Goal: Ask a question: Seek information or help from site administrators or community

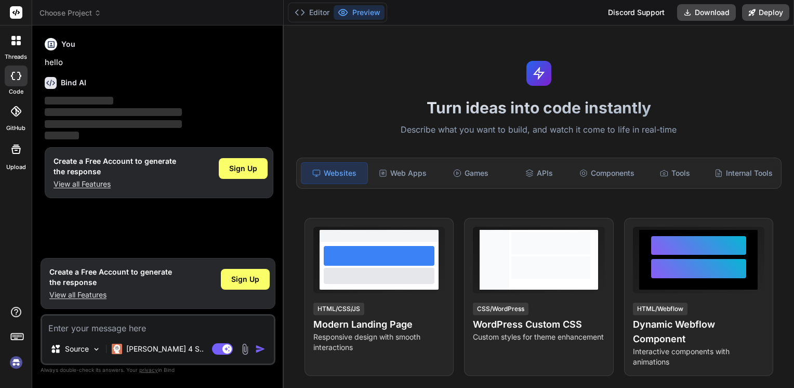
type textarea "x"
click at [13, 113] on icon at bounding box center [15, 111] width 10 height 10
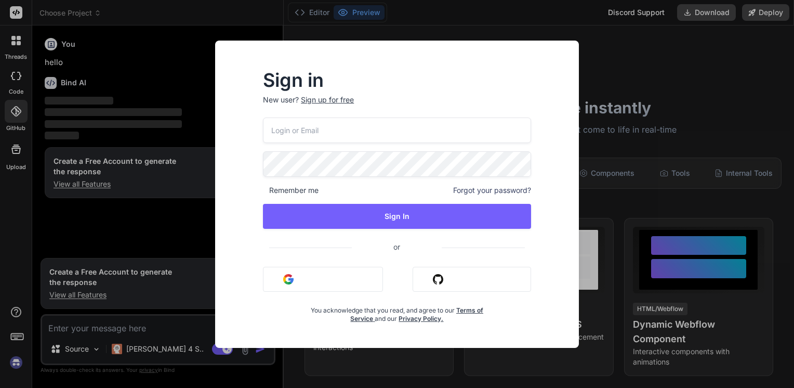
click at [312, 124] on input "email" at bounding box center [397, 130] width 268 height 25
type input "[EMAIL_ADDRESS][DOMAIN_NAME]"
click at [520, 162] on span at bounding box center [525, 161] width 12 height 21
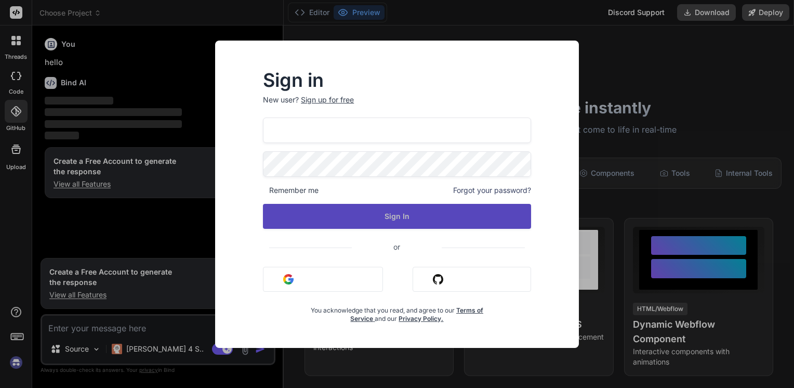
click at [443, 215] on button "Sign In" at bounding box center [397, 216] width 268 height 25
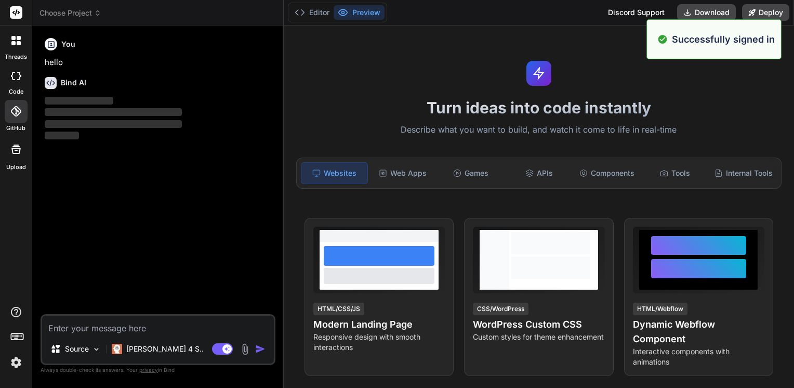
type textarea "x"
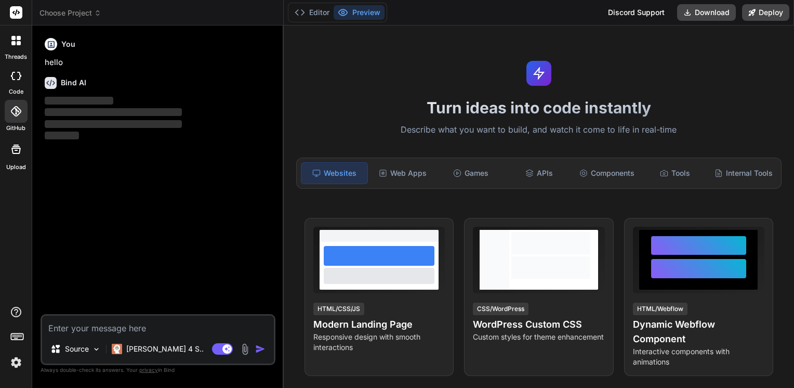
click at [137, 330] on textarea at bounding box center [158, 325] width 232 height 19
type textarea "c"
type textarea "x"
type textarea "с"
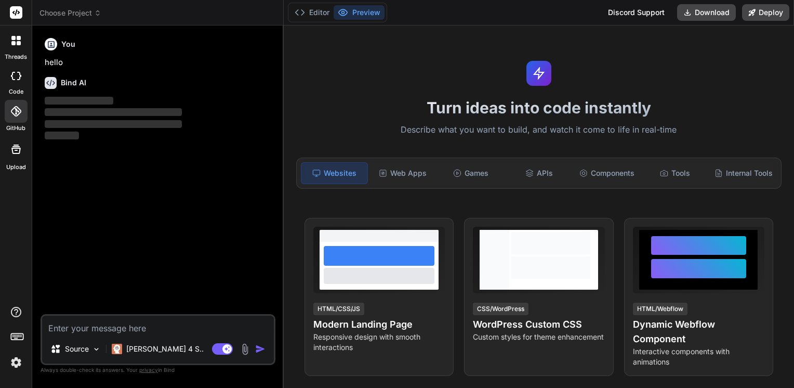
type textarea "x"
type textarea "ск"
type textarea "x"
type textarea "ска"
type textarea "x"
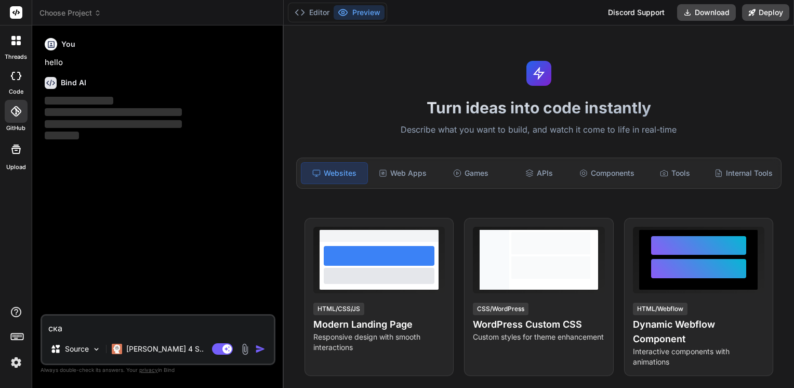
type textarea "скаж"
type textarea "x"
type textarea "скажи"
type textarea "x"
type textarea "скажи"
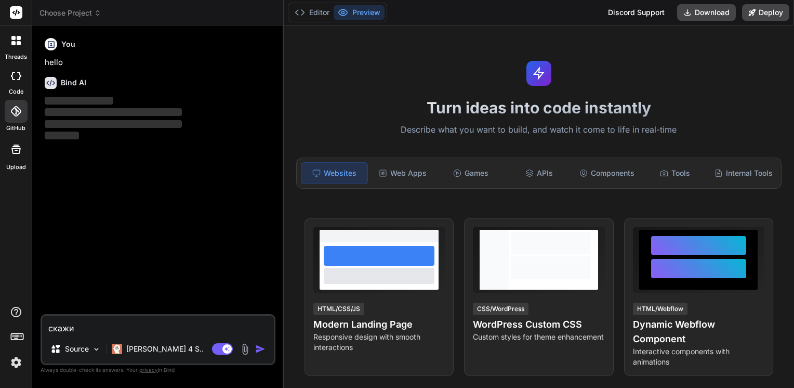
type textarea "x"
type textarea "скажи с"
type textarea "x"
type textarea "скажи со"
type textarea "x"
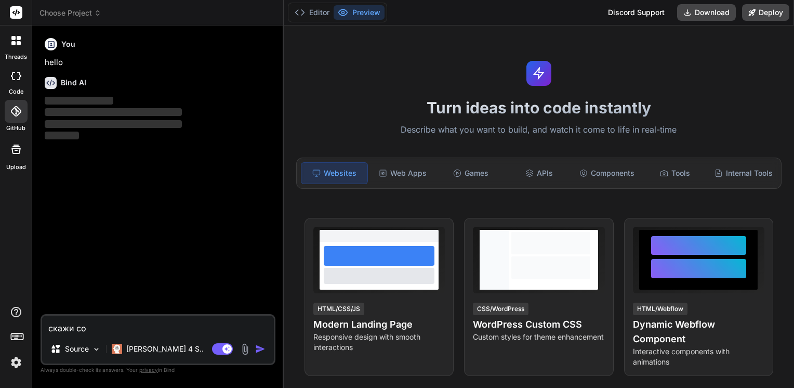
type textarea "скажи соч"
type textarea "x"
type textarea "скажи соче"
type textarea "x"
type textarea "скажи сочет"
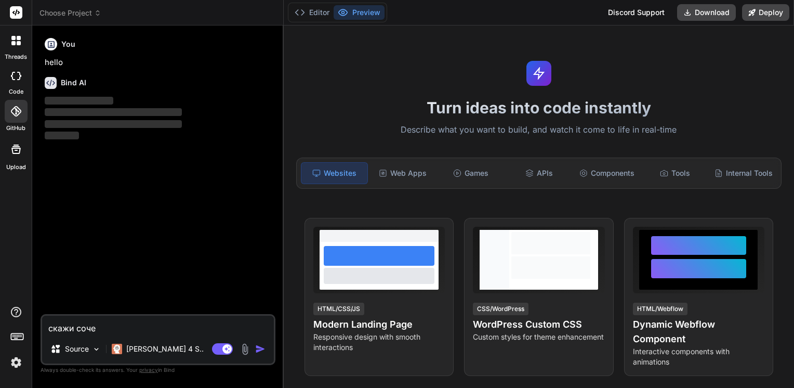
type textarea "x"
type textarea "скажи сочета"
type textarea "x"
type textarea "скажи сочетаю"
type textarea "x"
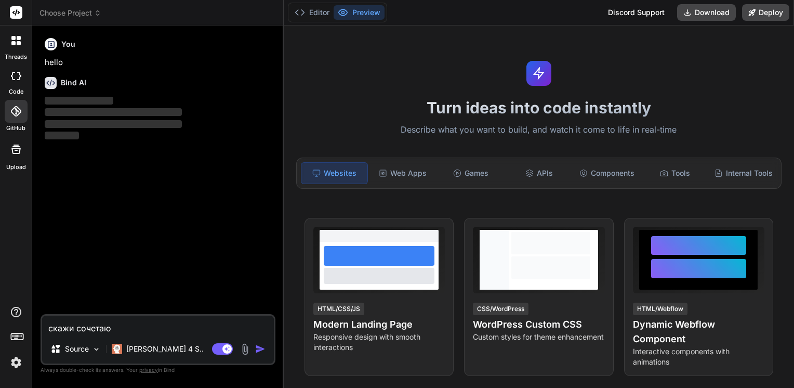
type textarea "скажи сочетают"
type textarea "x"
type textarea "скажи сочетаютс"
type textarea "x"
type textarea "скажи сочетаются"
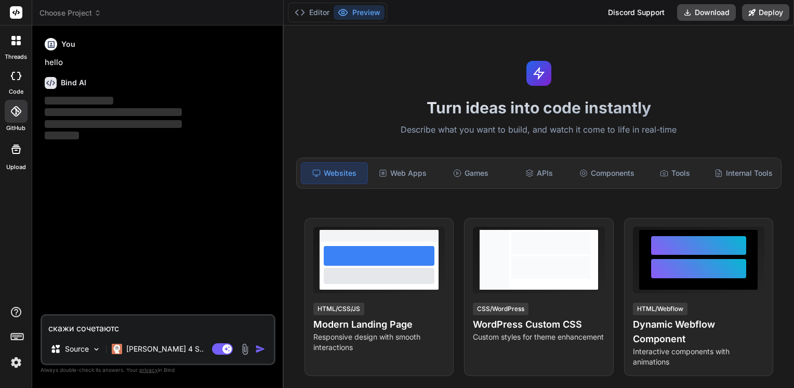
type textarea "x"
type textarea "скажи сочетаются"
type textarea "x"
type textarea "скажи сочетаются л"
type textarea "x"
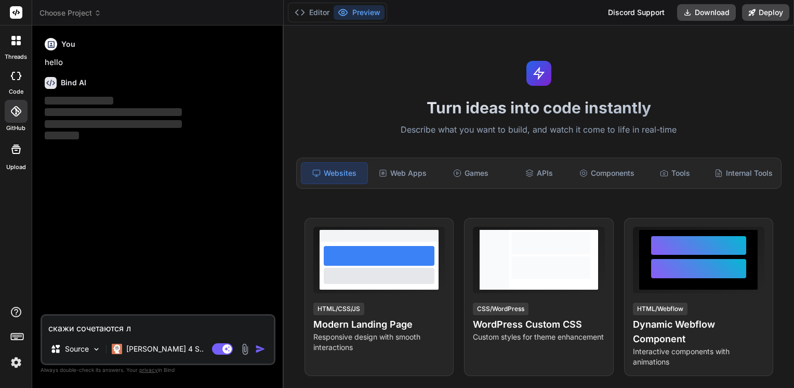
type textarea "скажи сочетаются ли"
type textarea "x"
type textarea "скажи сочетаются ли"
type textarea "x"
type textarea "скажи сочетаются ли ц"
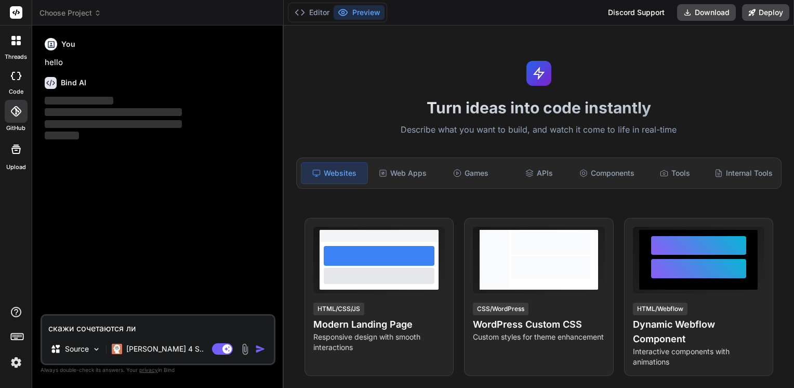
type textarea "x"
type textarea "скажи сочетаются ли цв"
type textarea "x"
type textarea "скажи сочетаются ли цве"
type textarea "x"
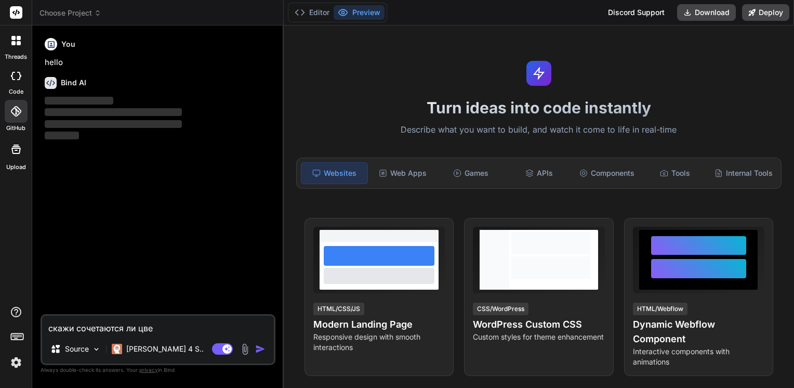
type textarea "скажи сочетаются ли цвет"
type textarea "x"
type textarea "скажи сочетаются ли цвета"
type textarea "x"
type textarea "скажи сочетаются ли цвета"
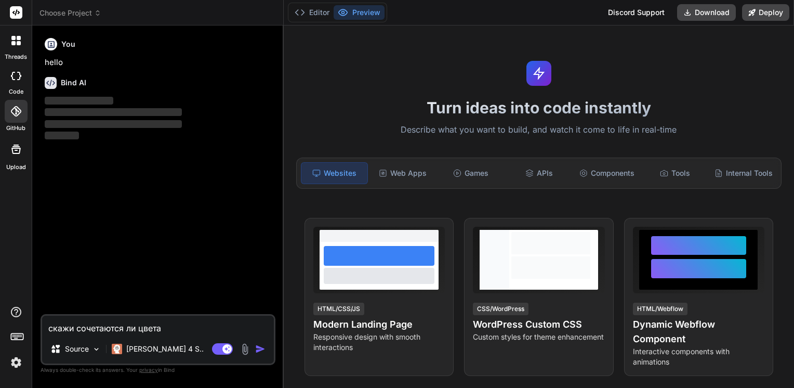
type textarea "x"
type textarea "скажи сочетаются ли цвета д"
type textarea "x"
type textarea "скажи сочетаются ли цвета дя"
type textarea "x"
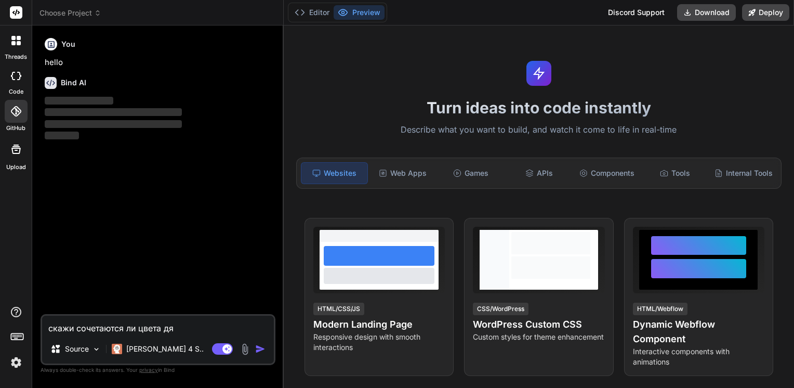
type textarea "скажи сочетаются ли цвета дял"
type textarea "x"
type textarea "скажи сочетаются ли цвета дя"
type textarea "x"
type textarea "скажи сочетаются ли цвета д"
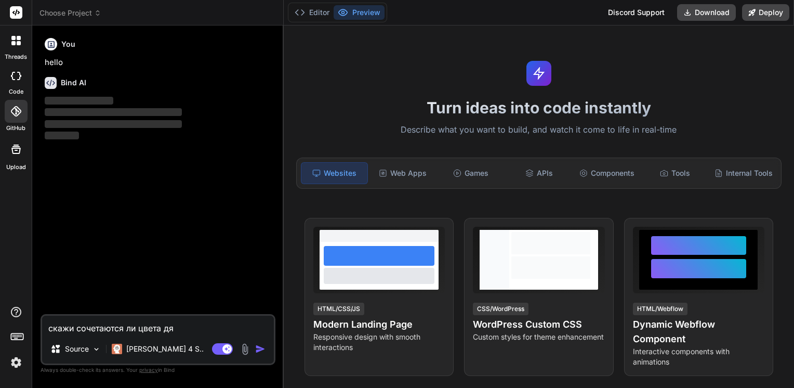
type textarea "x"
type textarea "скажи сочетаются ли цвета дл"
type textarea "x"
type textarea "скажи сочетаются ли цвета для"
type textarea "x"
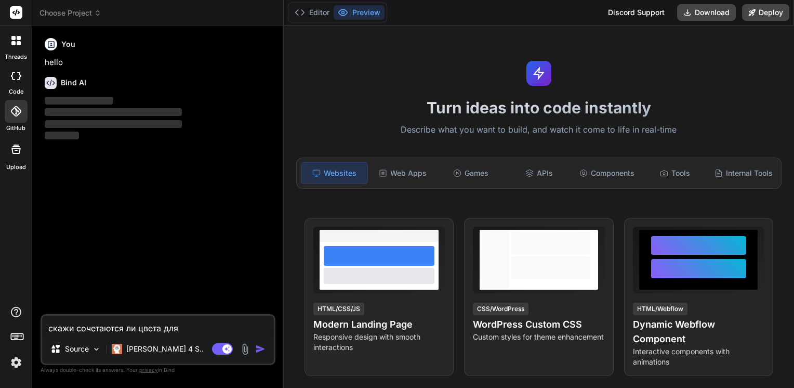
type textarea "скажи сочетаются ли цвета для"
type textarea "x"
type textarea "скажи сочетаются ли цвета для д"
type textarea "x"
type textarea "скажи сочетаются ли цвета для ди"
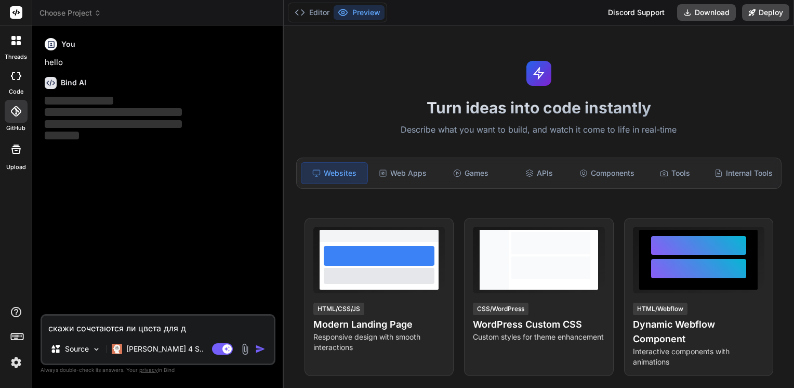
type textarea "x"
type textarea "скажи сочетаются ли цвета для диз"
type textarea "x"
type textarea "скажи сочетаются ли цвета для диза"
type textarea "x"
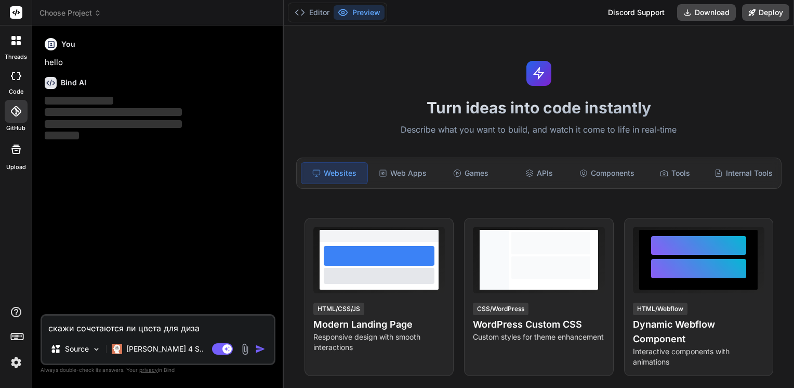
type textarea "скажи сочетаются ли цвета для дизай"
type textarea "x"
type textarea "скажи сочетаются ли цвета для дизайн"
type textarea "x"
type textarea "скажи сочетаются ли цвета для дизайна"
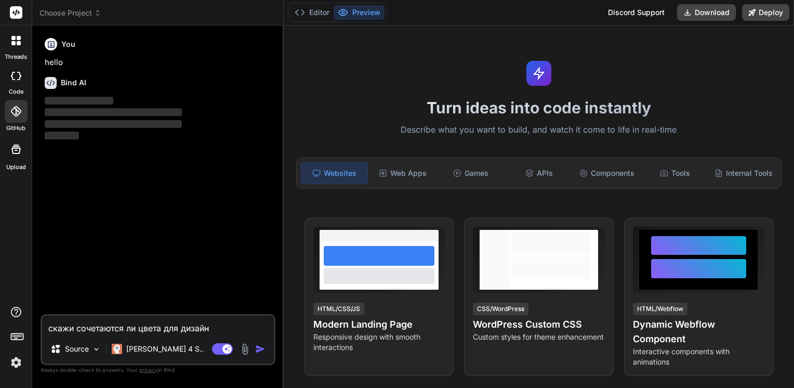
type textarea "x"
type textarea "скажи сочетаются ли цвета для дизайна"
type textarea "x"
type textarea "скажи сочетаются ли цвета для дизайна ("
type textarea "x"
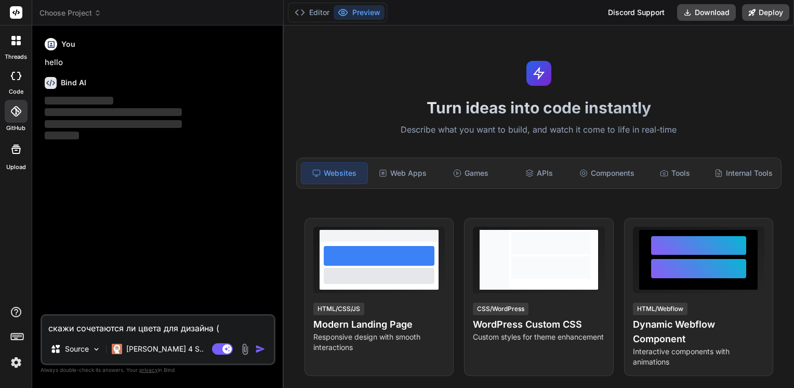
type textarea "скажи сочетаются ли цвета для дизайна (о"
type textarea "x"
type textarea "скажи сочетаются ли цвета для дизайна (об"
type textarea "x"
type textarea "скажи сочетаются ли цвета для дизайна (оба"
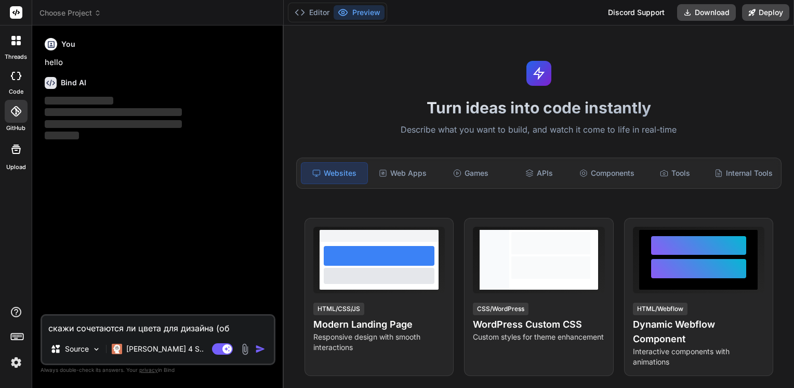
type textarea "x"
type textarea "скажи сочетаются ли цвета для дизайна (оба"
type textarea "x"
type textarea "скажи сочетаются ли цвета для дизайна (оба п"
type textarea "x"
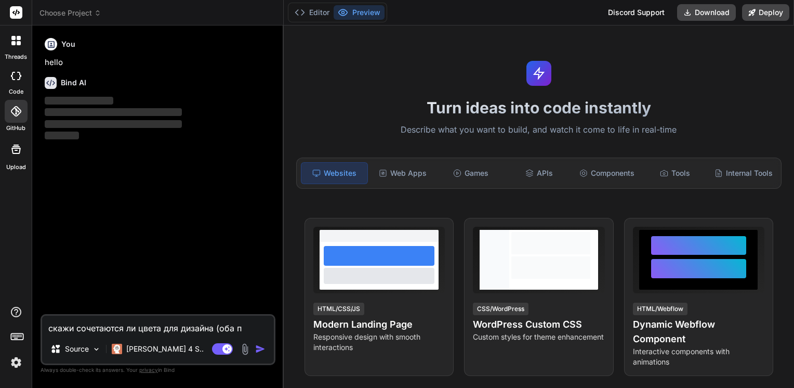
type textarea "скажи сочетаются ли цвета для дизайна (оба"
type textarea "x"
type textarea "скажи сочетаются ли цвета для дизайна (оба p"
type textarea "x"
type textarea "скажи сочетаются ли цвета для дизайна (оба pr"
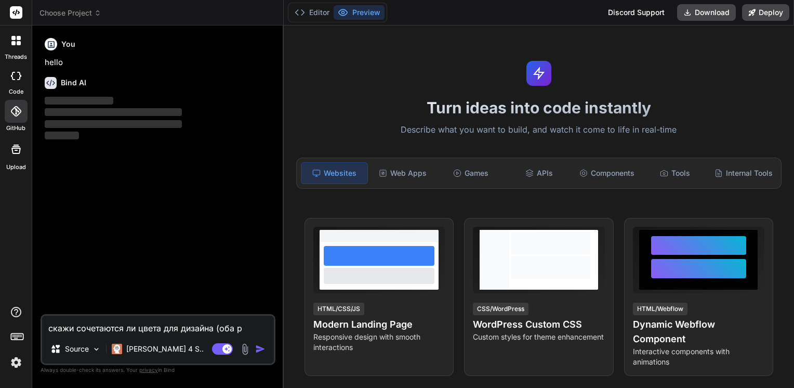
type textarea "x"
type textarea "скажи сочетаются ли цвета для дизайна (оба pri"
type textarea "x"
type textarea "скажи сочетаются ли цвета для дизайна (оба prim"
type textarea "x"
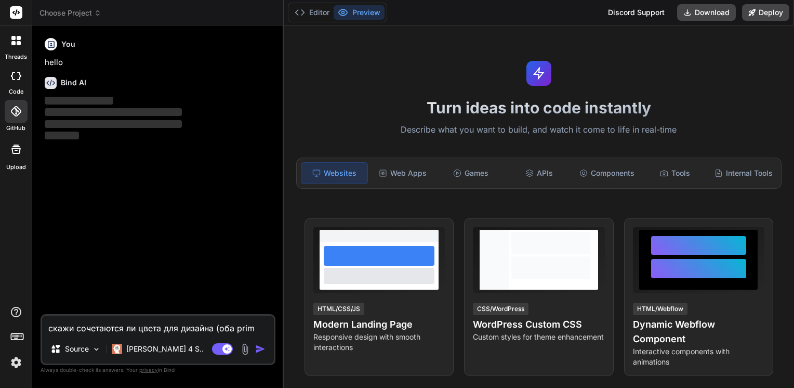
type textarea "скажи сочетаются ли цвета для дизайна (оба prima"
type textarea "x"
type textarea "скажи сочетаются ли цвета для дизайна (оба primar"
type textarea "x"
type textarea "скажи сочетаются ли цвета для дизайна (оба primary"
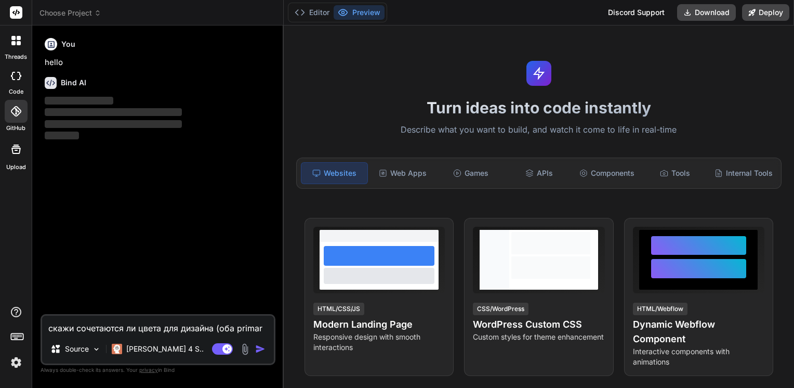
type textarea "x"
type textarea "скажи сочетаются ли цвета для дизайна (оба primary)"
type textarea "x"
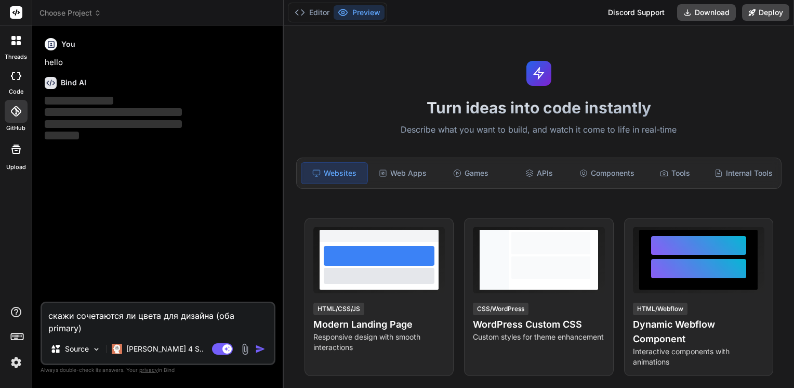
type textarea "скажи сочетаются ли цвета для дизайна (оба primary)"
type textarea "x"
type textarea "скажи сочетаются ли цвета для дизайна (оба primary) -"
type textarea "x"
type textarea "скажи сочетаются ли цвета для дизайна (оба primary) -"
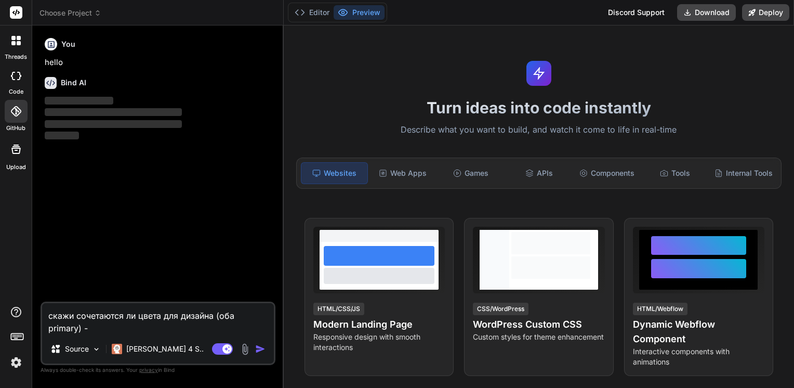
type textarea "x"
paste textarea "730FC9"
type textarea "скажи сочетаются ли цвета для дизайна (оба primary) - 730FC9"
type textarea "x"
type textarea "скажи сочетаются ли цвета для дизайна (оба primary) - 730FC9"
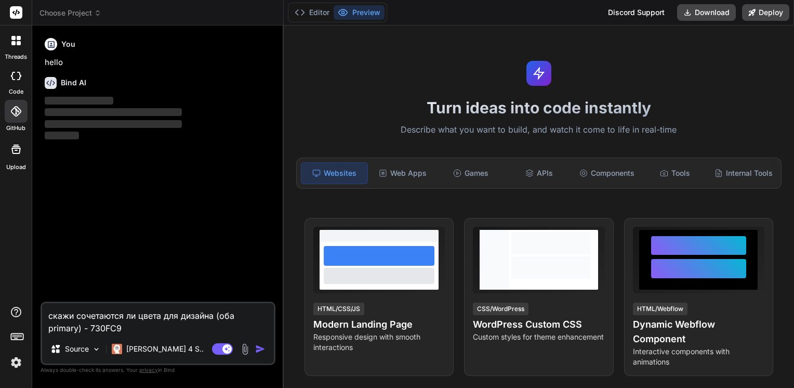
type textarea "x"
type textarea "скажи сочетаются ли цвета для дизайна (оба primary) - 730FC9 b"
type textarea "x"
type textarea "скажи сочетаются ли цвета для дизайна (оба primary) - 730FC9"
type textarea "x"
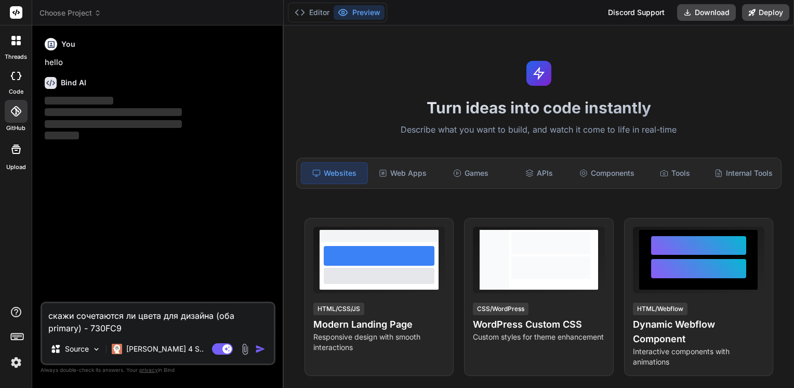
type textarea "скажи сочетаются ли цвета для дизайна (оба primary) - 730FC9 и"
type textarea "x"
type textarea "скажи сочетаются ли цвета для дизайна (оба primary) - 730FC9 и"
type textarea "x"
paste textarea "FF5F1A"
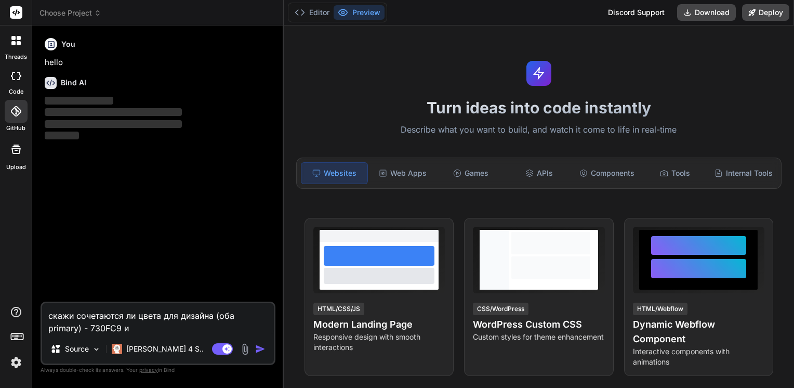
type textarea "скажи сочетаются ли цвета для дизайна (оба primary) - 730FC9 и FF5F1A"
type textarea "x"
type textarea "скажи сочетаются ли цвета для дизайна (оба primary) - 730FC9 и FF5F1A/"
type textarea "x"
type textarea "скажи сочетаются ли цвета для дизайна (оба primary) - 730FC9 и FF5F1A"
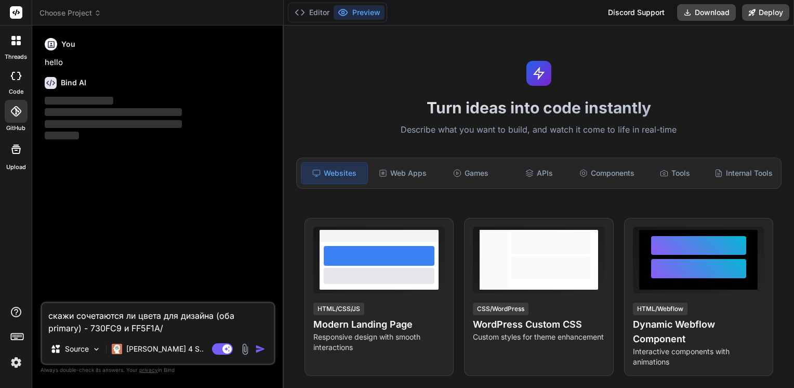
type textarea "x"
type textarea "скажи сочетаются ли цвета для дизайна (оба primary) - 730FC9 и FF5F1A."
type textarea "x"
type textarea "скажи сочетаются ли цвета для дизайна (оба primary) - 730FC9 и FF5F1A."
type textarea "x"
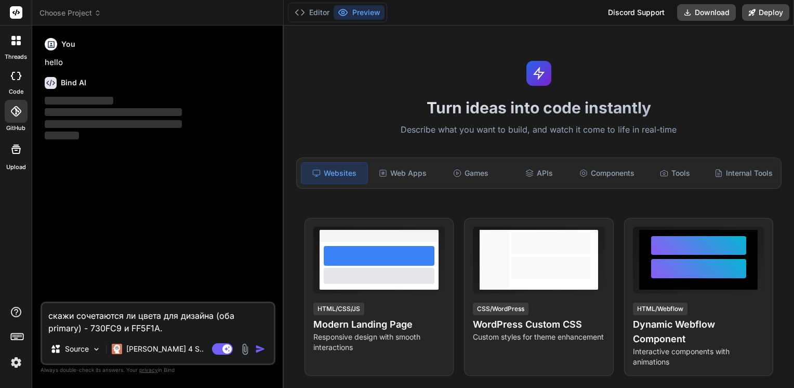
type textarea "скажи сочетаются ли цвета для дизайна (оба primary) - 730FC9 и FF5F1A. я"
type textarea "x"
type textarea "скажи сочетаются ли цвета для дизайна (оба primary) - 730FC9 и FF5F1A. я"
type textarea "x"
type textarea "скажи сочетаются ли цвета для дизайна (оба primary) - 730FC9 и FF5F1A. я д"
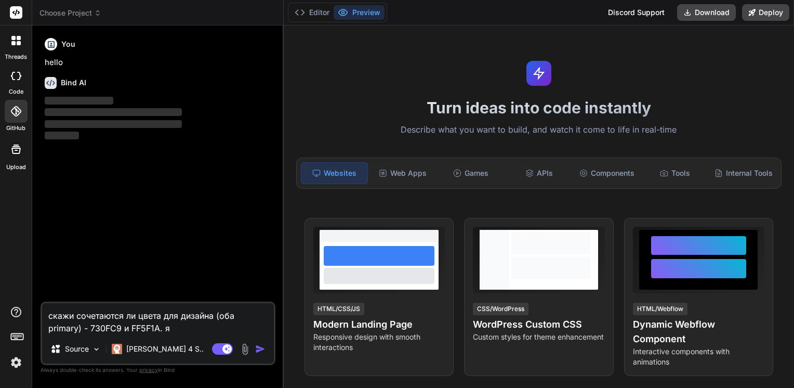
type textarea "x"
type textarea "скажи сочетаются ли цвета для дизайна (оба primary) - 730FC9 и FF5F1A. я ду"
type textarea "x"
type textarea "скажи сочетаются ли цвета для дизайна (оба primary) - 730FC9 и FF5F1A. я дум"
type textarea "x"
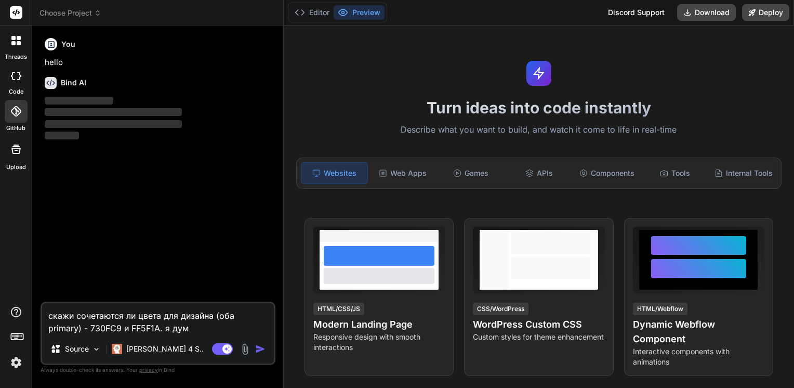
type textarea "скажи сочетаются ли цвета для дизайна (оба primary) - 730FC9 и FF5F1A. я дума"
type textarea "x"
type textarea "скажи сочетаются ли цвета для дизайна (оба primary) - 730FC9 и FF5F1A. я думаю"
type textarea "x"
type textarea "скажи сочетаются ли цвета для дизайна (оба primary) - 730FC9 и FF5F1A. я думаю"
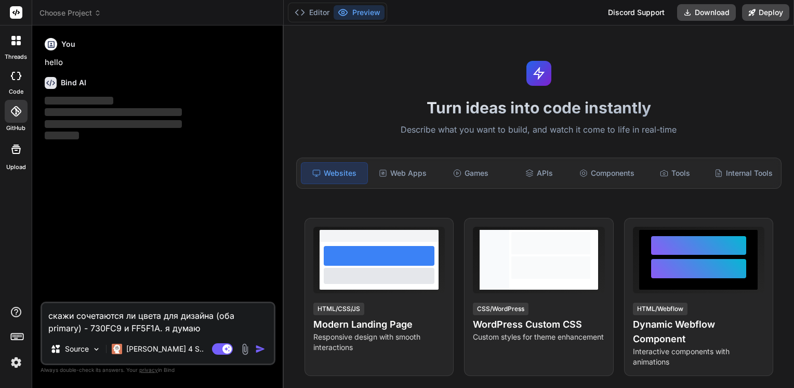
type textarea "x"
type textarea "скажи сочетаются ли цвета для дизайна (оба primary) - 730FC9 и FF5F1A. я думаю ч"
type textarea "x"
type textarea "скажи сочетаются ли цвета для дизайна (оба primary) - 730FC9 и FF5F1A. я думаю …"
type textarea "x"
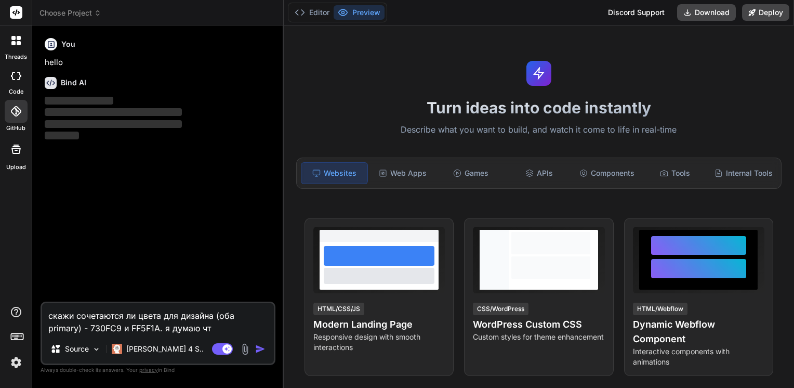
type textarea "скажи сочетаются ли цвета для дизайна (оба primary) - 730FC9 и FF5F1A. я думаю …"
type textarea "x"
type textarea "скажи сочетаются ли цвета для дизайна (оба primary) - 730FC9 и FF5F1A. я думаю …"
type textarea "x"
type textarea "скажи сочетаются ли цвета для дизайна (оба primary) - 730FC9 и FF5F1A. я думаю …"
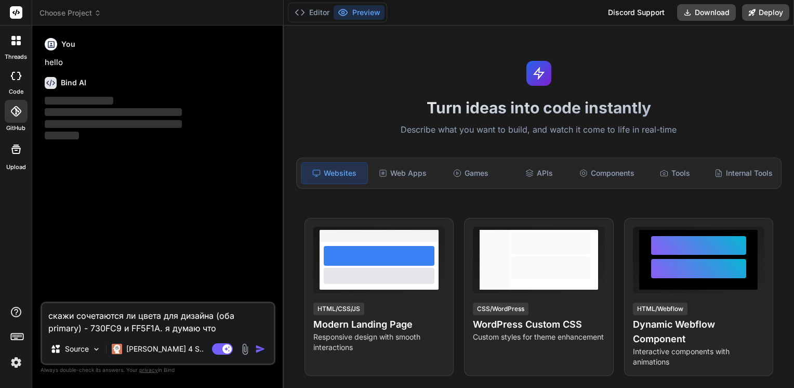
type textarea "x"
type textarea "скажи сочетаются ли цвета для дизайна (оба primary) - 730FC9 и FF5F1A. я думаю …"
type textarea "x"
type textarea "скажи сочетаются ли цвета для дизайна (оба primary) - 730FC9 и FF5F1A. я думаю …"
type textarea "x"
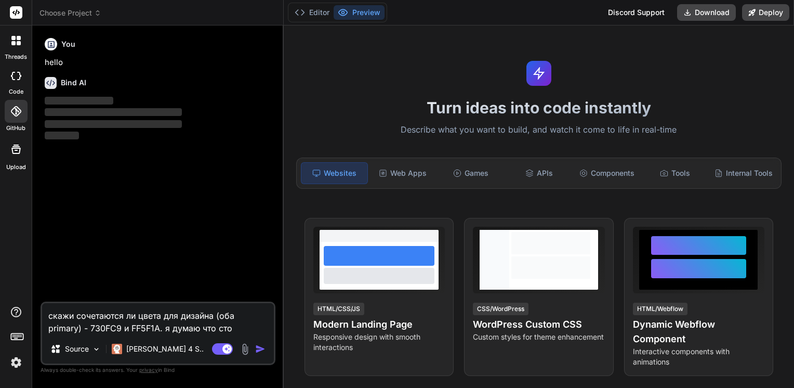
type textarea "скажи сочетаются ли цвета для дизайна (оба primary) - 730FC9 и FF5F1A. я думаю …"
type textarea "x"
type textarea "скажи сочетаются ли цвета для дизайна (оба primary) - 730FC9 и FF5F1A. я думаю …"
type textarea "x"
type textarea "скажи сочетаются ли цвета для дизайна (оба primary) - 730FC9 и FF5F1A. я думаю …"
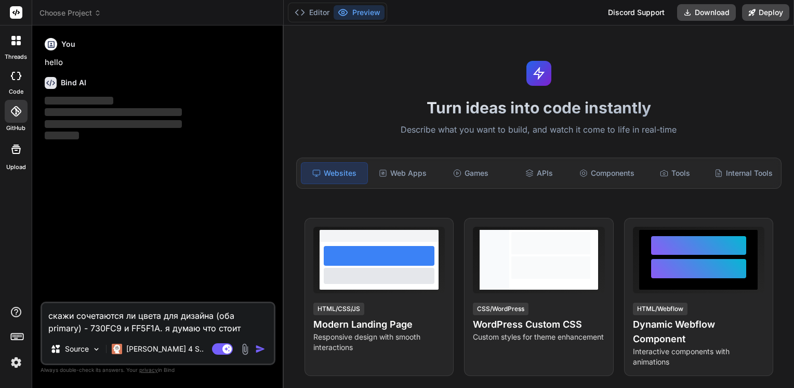
type textarea "x"
type textarea "скажи сочетаются ли цвета для дизайна (оба primary) - 730FC9 и FF5F1A. я думаю …"
type textarea "x"
type textarea "скажи сочетаются ли цвета для дизайна (оба primary) - 730FC9 и FF5F1A. я думаю …"
type textarea "x"
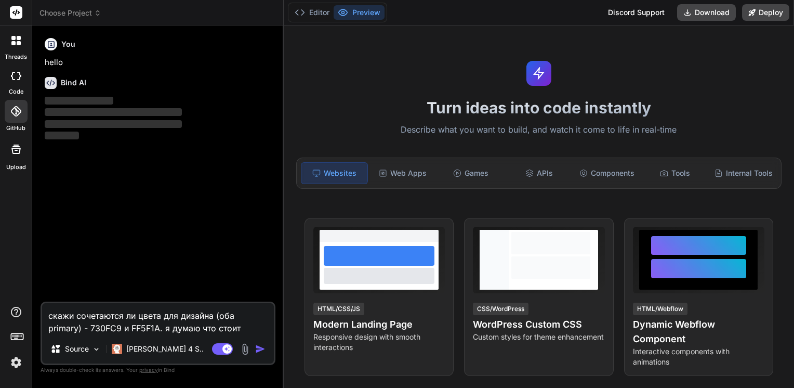
type textarea "скажи сочетаются ли цвета для дизайна (оба primary) - 730FC9 и FF5F1A. я думаю …"
type textarea "x"
type textarea "скажи сочетаются ли цвета для дизайна (оба primary) - 730FC9 и FF5F1A. я думаю …"
type textarea "x"
type textarea "скажи сочетаются ли цвета для дизайна (оба primary) - 730FC9 и FF5F1A. я думаю …"
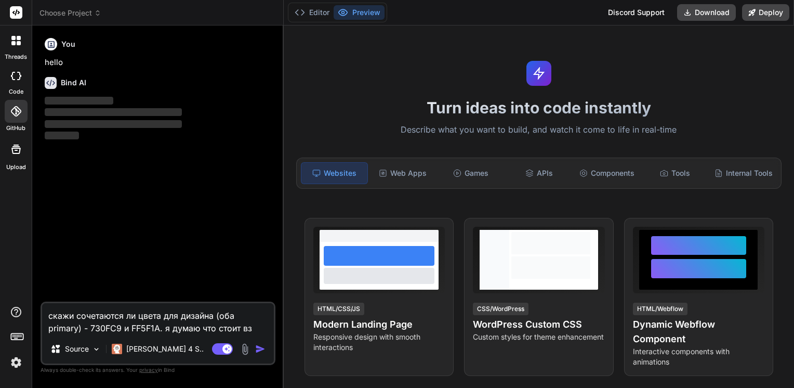
type textarea "x"
type textarea "скажи сочетаются ли цвета для дизайна (оба primary) - 730FC9 и FF5F1A. я думаю …"
type textarea "x"
type textarea "скажи сочетаются ли цвета для дизайна (оба primary) - 730FC9 и FF5F1A. я думаю …"
type textarea "x"
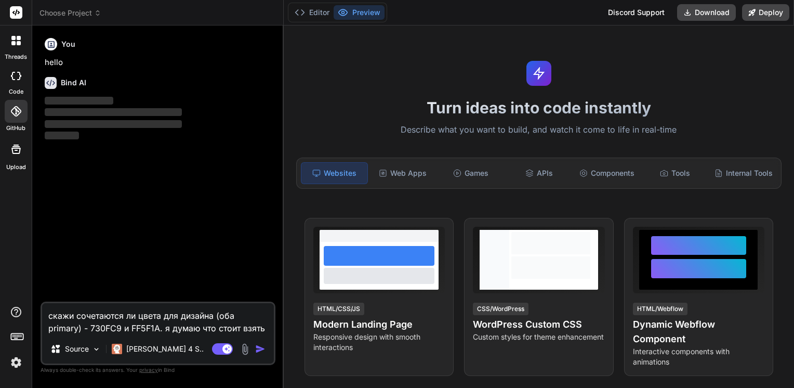
type textarea "скажи сочетаются ли цвета для дизайна (оба primary) - 730FC9 и FF5F1A. я думаю …"
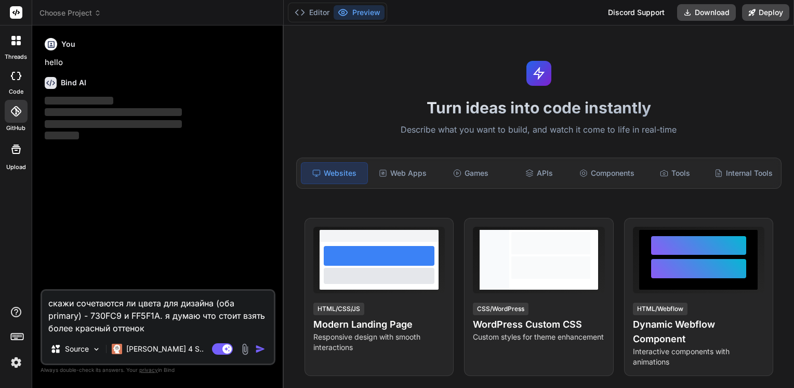
paste textarea "FF5F1A"
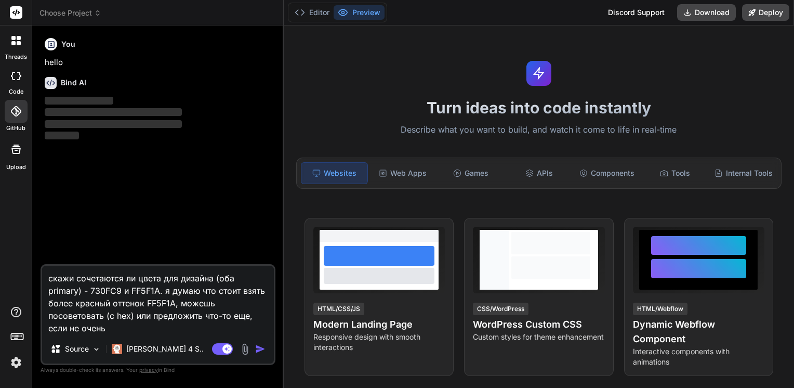
drag, startPoint x: 45, startPoint y: 278, endPoint x: 147, endPoint y: 329, distance: 114.6
click at [147, 329] on textarea "скажи сочетаются ли цвета для дизайна (оба primary) - 730FC9 и FF5F1A. я думаю …" at bounding box center [158, 300] width 232 height 69
click at [255, 353] on div "Agent Mode. When this toggle is activated, AI automatically makes decisions, re…" at bounding box center [240, 349] width 60 height 12
click at [262, 353] on img "button" at bounding box center [260, 349] width 10 height 10
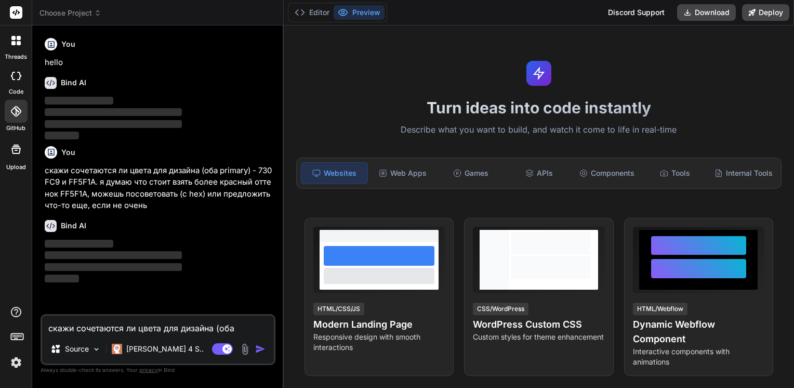
click at [259, 353] on img "button" at bounding box center [260, 349] width 10 height 10
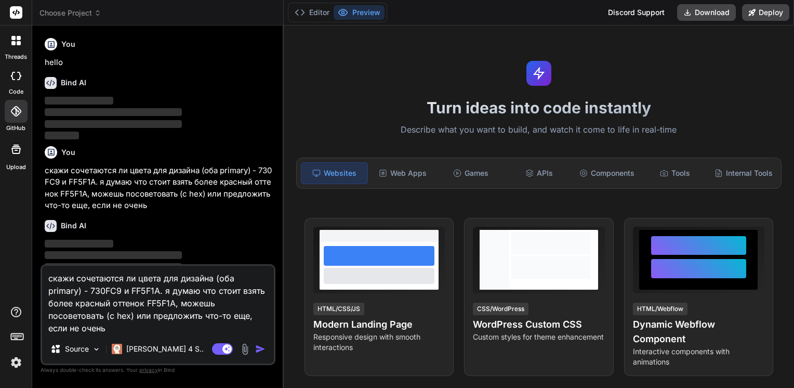
scroll to position [19, 0]
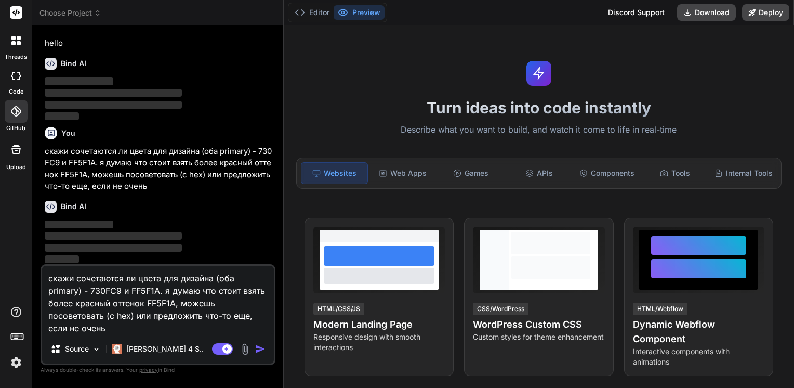
click at [641, 10] on div "Discord Support" at bounding box center [636, 12] width 69 height 17
click at [16, 159] on div at bounding box center [16, 149] width 25 height 25
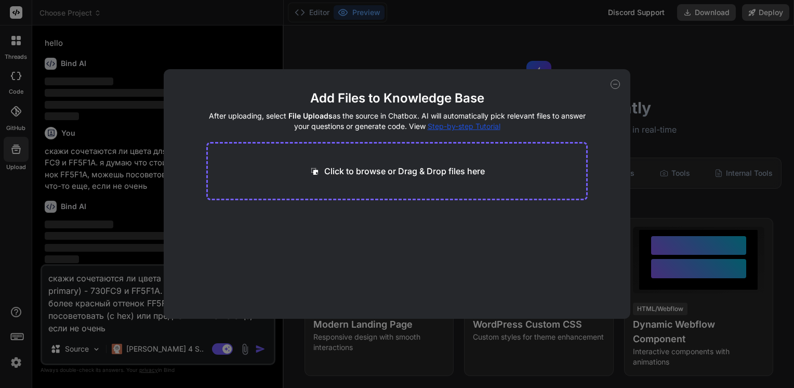
click at [9, 115] on div "Add Files to Knowledge Base After uploading, select File Uploads as the source …" at bounding box center [397, 194] width 794 height 388
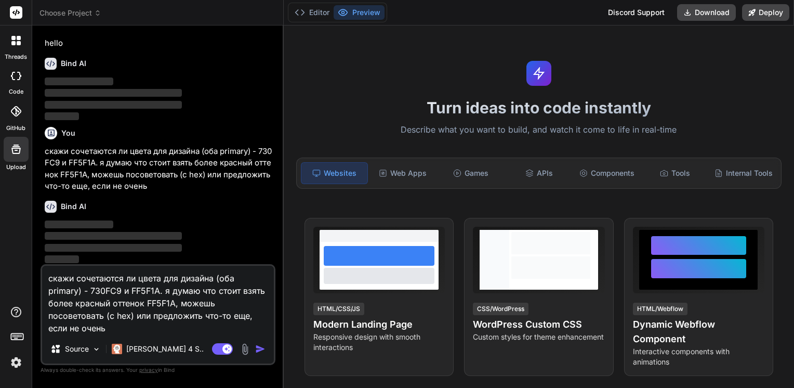
click at [7, 89] on div "code" at bounding box center [16, 78] width 32 height 35
click at [12, 87] on label "code" at bounding box center [16, 91] width 15 height 9
click at [12, 43] on icon at bounding box center [13, 43] width 4 height 4
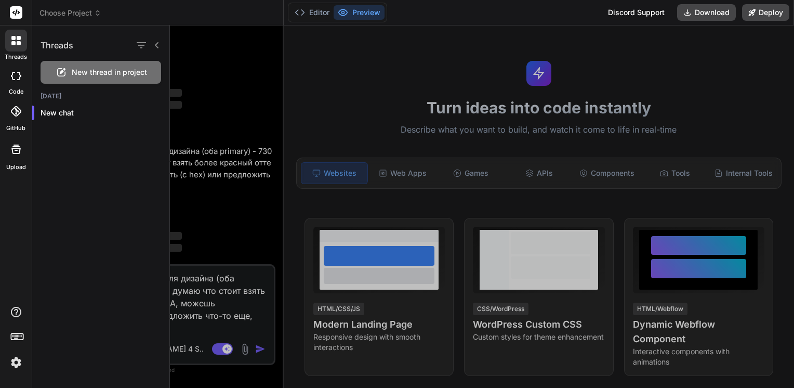
click at [20, 88] on label "code" at bounding box center [16, 91] width 15 height 9
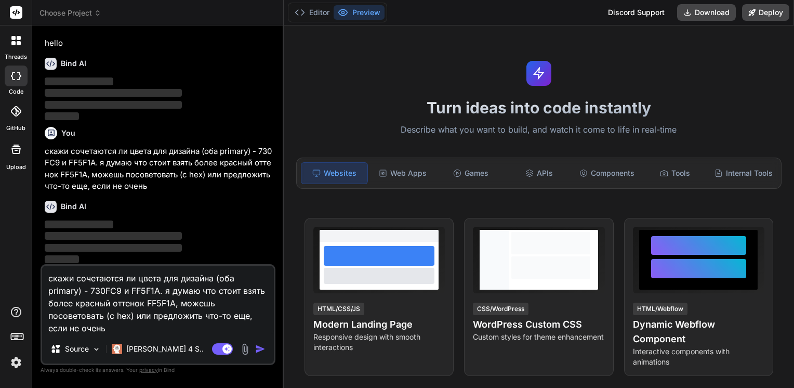
click at [14, 78] on icon at bounding box center [16, 76] width 10 height 8
click at [15, 118] on div at bounding box center [16, 111] width 23 height 23
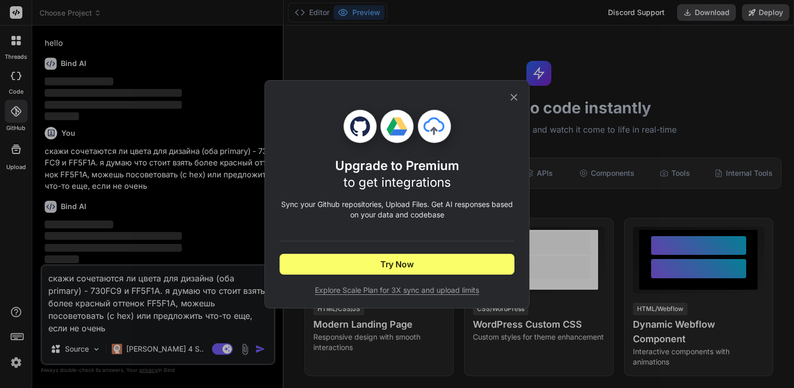
click at [17, 116] on div "Upgrade to Premium to get integrations Sync your Github repositories, Upload Fi…" at bounding box center [397, 194] width 794 height 388
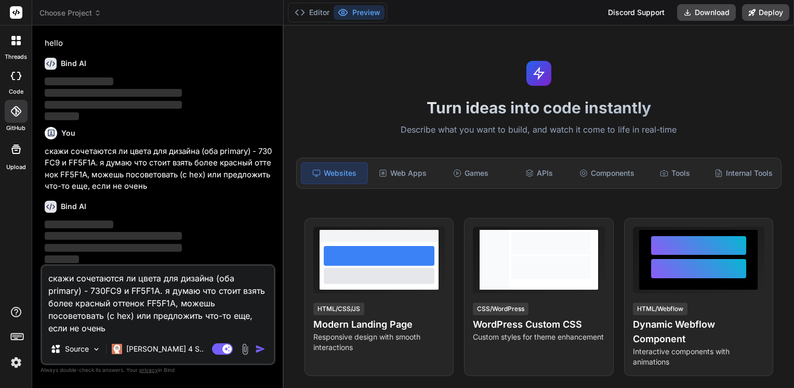
click at [17, 116] on icon at bounding box center [16, 111] width 10 height 10
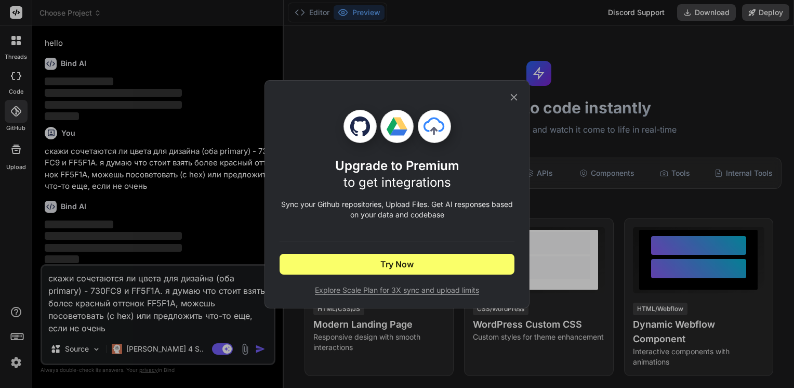
click at [515, 95] on icon at bounding box center [513, 97] width 11 height 11
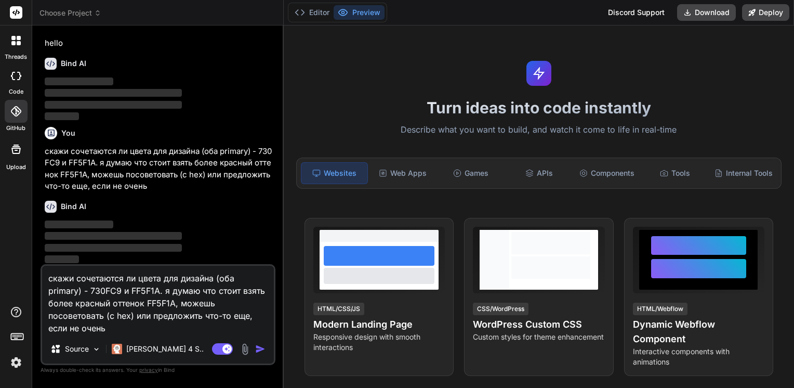
click at [243, 348] on img at bounding box center [245, 349] width 12 height 12
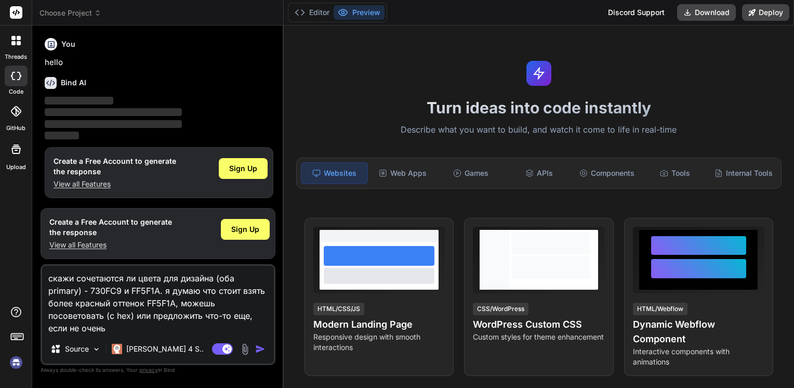
click at [73, 59] on p "hello" at bounding box center [159, 63] width 229 height 12
drag, startPoint x: 58, startPoint y: 62, endPoint x: 41, endPoint y: 66, distance: 17.1
click at [41, 66] on div "You hello Bind AI ‌ ‌ ‌ ‌ Create a Free Account to generate the response View a…" at bounding box center [158, 211] width 235 height 354
copy p "hell"
click at [150, 70] on div "Bind AI ‌ ‌ ‌ ‌" at bounding box center [159, 105] width 229 height 73
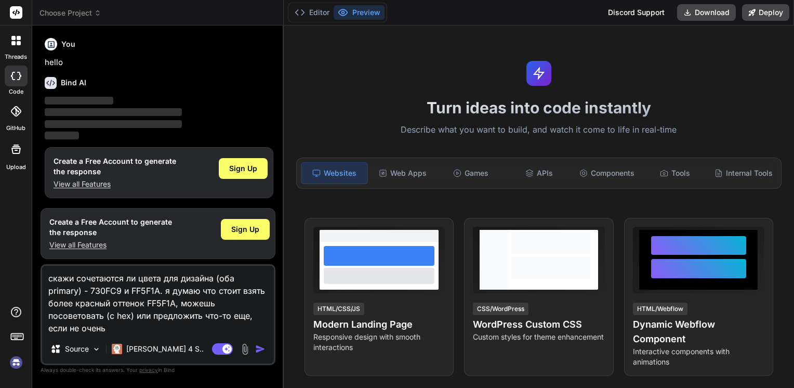
drag, startPoint x: 111, startPoint y: 322, endPoint x: 35, endPoint y: 273, distance: 89.8
click at [35, 273] on div "Bind AI Web Search Created with Pixso. Code Generator You hello Bind AI ‌ ‌ ‌ ‌…" at bounding box center [158, 206] width 252 height 362
click at [258, 347] on img "button" at bounding box center [260, 349] width 10 height 10
click at [261, 350] on img "button" at bounding box center [260, 349] width 10 height 10
click at [259, 348] on img "button" at bounding box center [260, 349] width 10 height 10
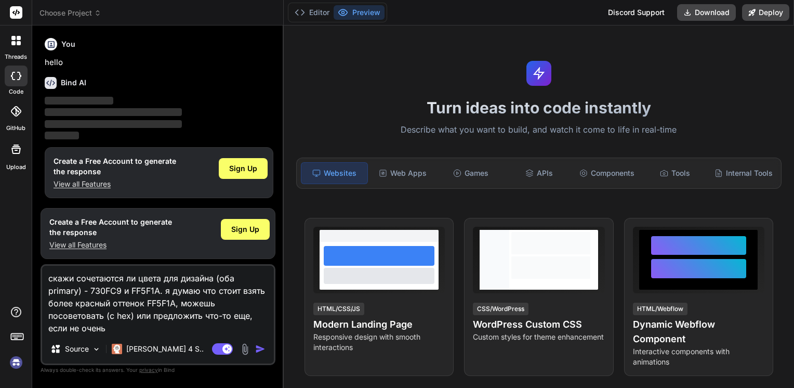
click at [205, 311] on textarea "скажи сочетаются ли цвета для дизайна (оба primary) - 730FC9 и FF5F1A. я думаю …" at bounding box center [158, 300] width 232 height 69
click at [147, 325] on textarea "скажи сочетаются ли цвета для дизайна (оба primary) - 730FC9 и FF5F1A. я думаю …" at bounding box center [158, 300] width 232 height 69
click at [258, 348] on img "button" at bounding box center [260, 349] width 10 height 10
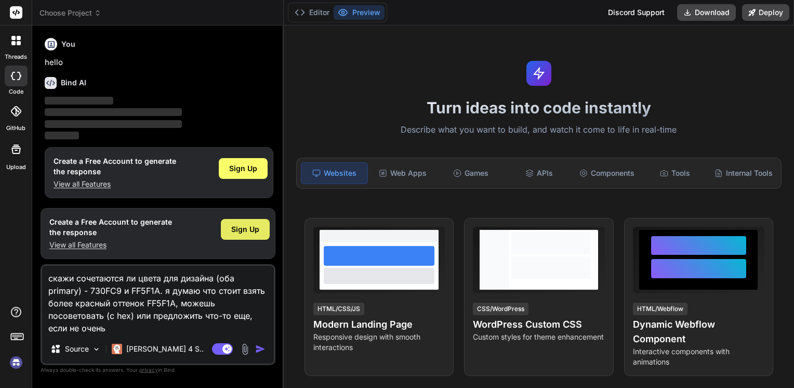
click at [255, 234] on span "Sign Up" at bounding box center [245, 229] width 28 height 10
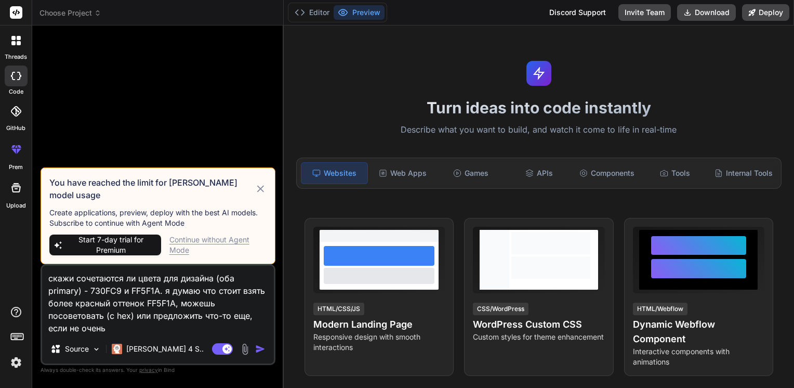
click at [374, 80] on div "Turn ideas into code instantly Describe what you want to build, and watch it co…" at bounding box center [539, 206] width 511 height 362
click at [263, 195] on icon at bounding box center [261, 188] width 12 height 12
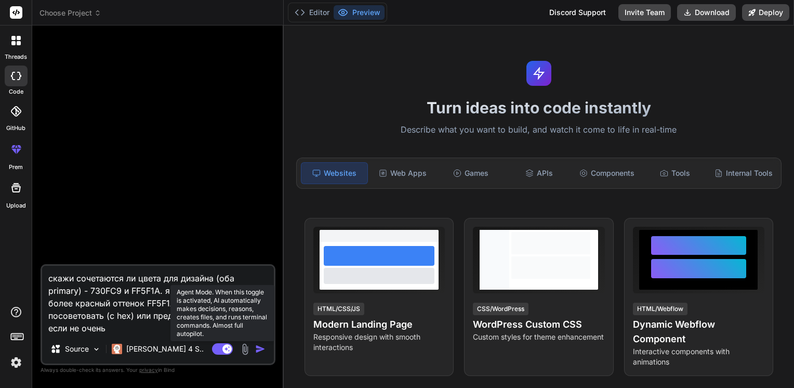
click at [218, 351] on rect at bounding box center [222, 348] width 21 height 11
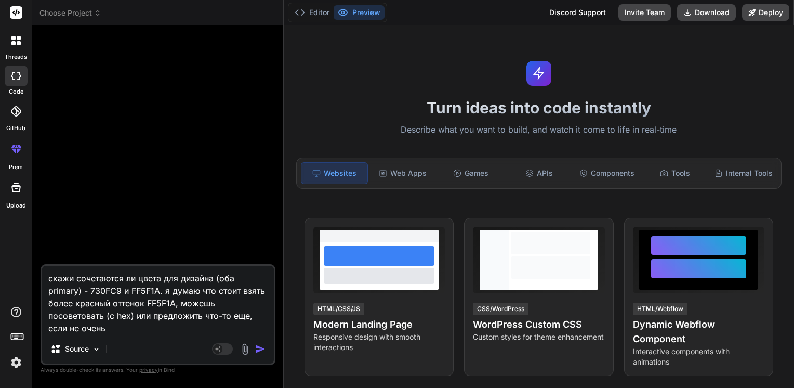
click at [262, 346] on img "button" at bounding box center [260, 349] width 10 height 10
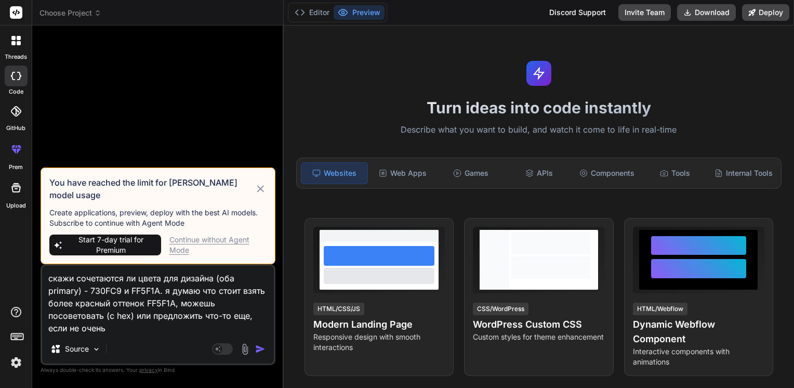
click at [262, 346] on img "button" at bounding box center [260, 349] width 10 height 10
click at [181, 242] on div "Continue without Agent Mode" at bounding box center [217, 244] width 97 height 21
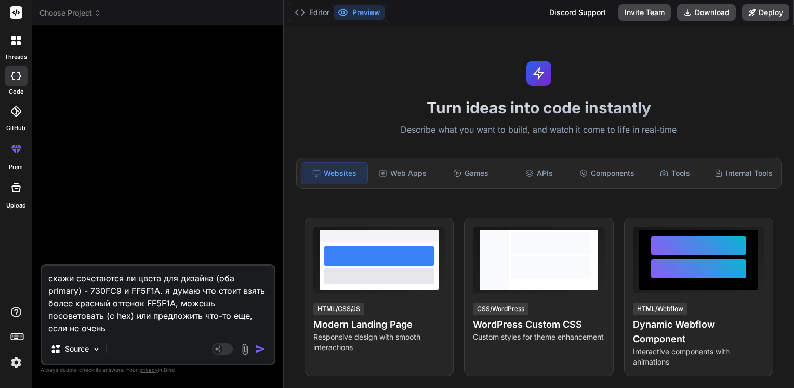
click at [258, 346] on img "button" at bounding box center [260, 349] width 10 height 10
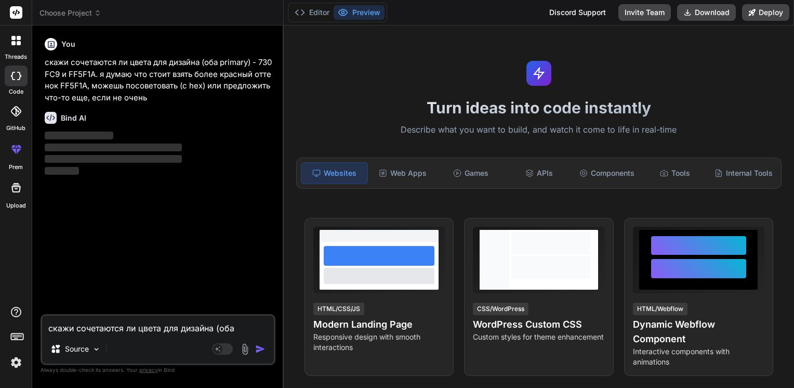
click at [11, 109] on icon at bounding box center [16, 111] width 10 height 10
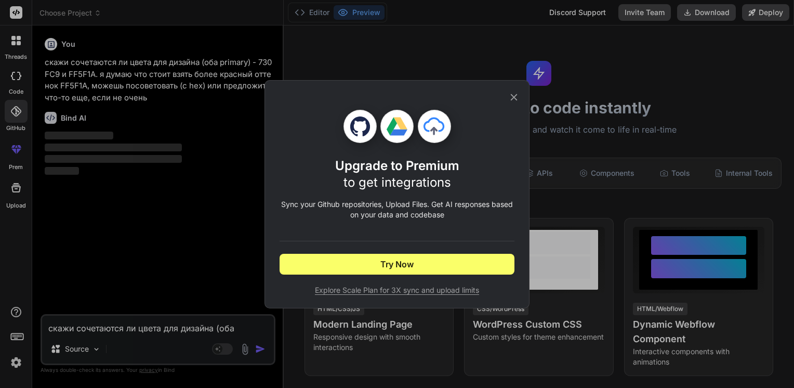
click at [518, 94] on icon at bounding box center [513, 97] width 11 height 11
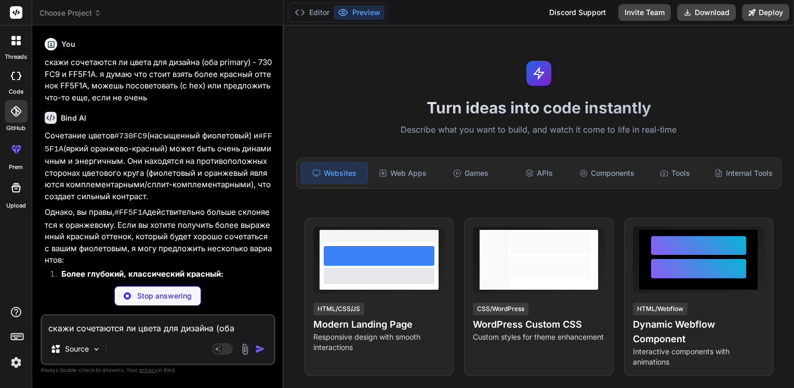
type textarea "x"
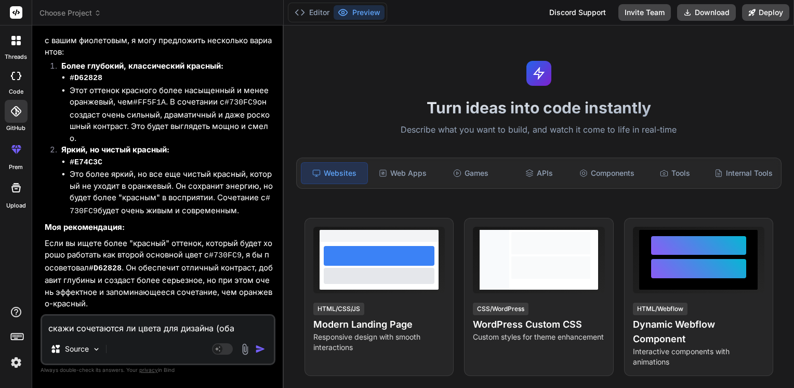
scroll to position [208, 0]
click at [120, 264] on code "#D62828" at bounding box center [105, 268] width 33 height 9
drag, startPoint x: 120, startPoint y: 257, endPoint x: 106, endPoint y: 260, distance: 13.9
click at [106, 264] on code "#D62828" at bounding box center [105, 268] width 33 height 9
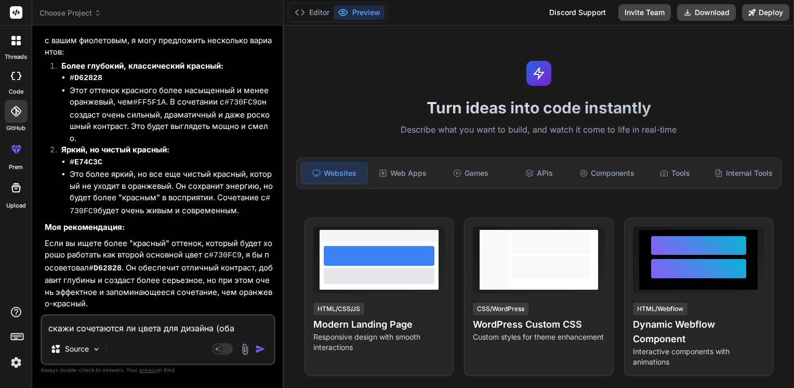
click at [107, 264] on code "#D62828" at bounding box center [105, 268] width 33 height 9
click at [108, 264] on code "#D62828" at bounding box center [105, 268] width 33 height 9
copy code "D62828"
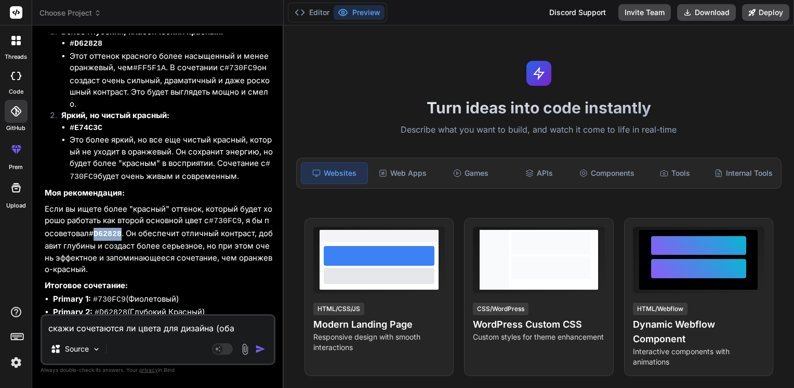
scroll to position [263, 0]
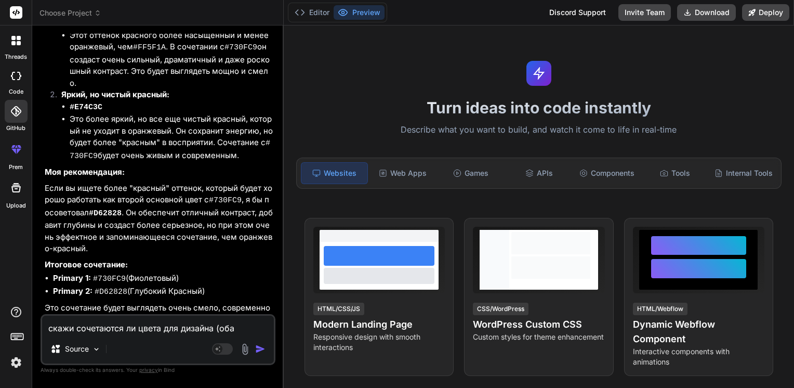
click at [163, 243] on p "Если вы ищете более "красный" оттенок, который будет хорошо работать как второй…" at bounding box center [159, 218] width 229 height 72
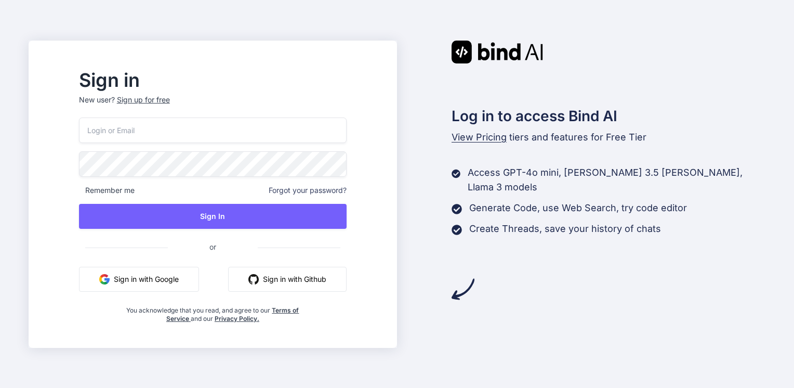
click at [265, 136] on input "email" at bounding box center [213, 130] width 268 height 25
type input "[EMAIL_ADDRESS][DOMAIN_NAME]"
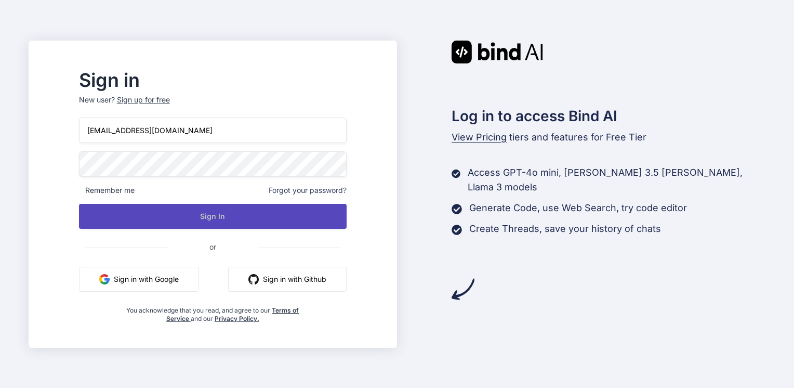
click at [183, 205] on button "Sign In" at bounding box center [213, 216] width 268 height 25
